Goal: Use online tool/utility: Utilize a website feature to perform a specific function

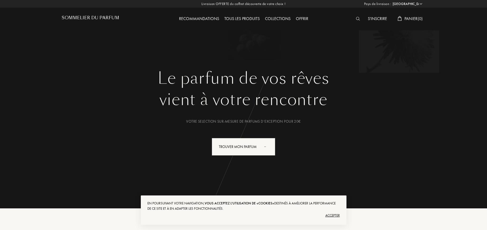
select select "FR"
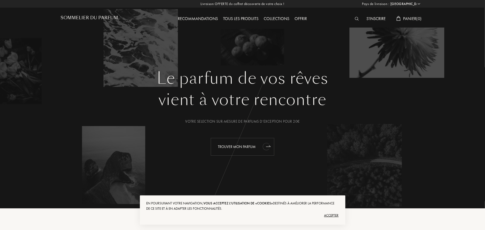
click at [228, 148] on div "Trouver mon parfum" at bounding box center [243, 147] width 64 height 18
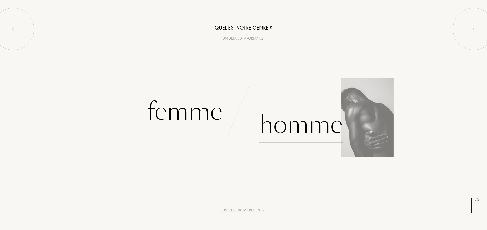
click at [279, 125] on div "Homme" at bounding box center [300, 125] width 83 height 36
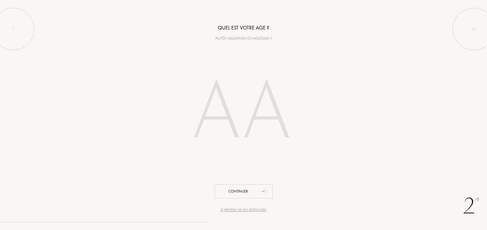
click at [234, 119] on input "number" at bounding box center [243, 113] width 150 height 107
